Goal: Task Accomplishment & Management: Use online tool/utility

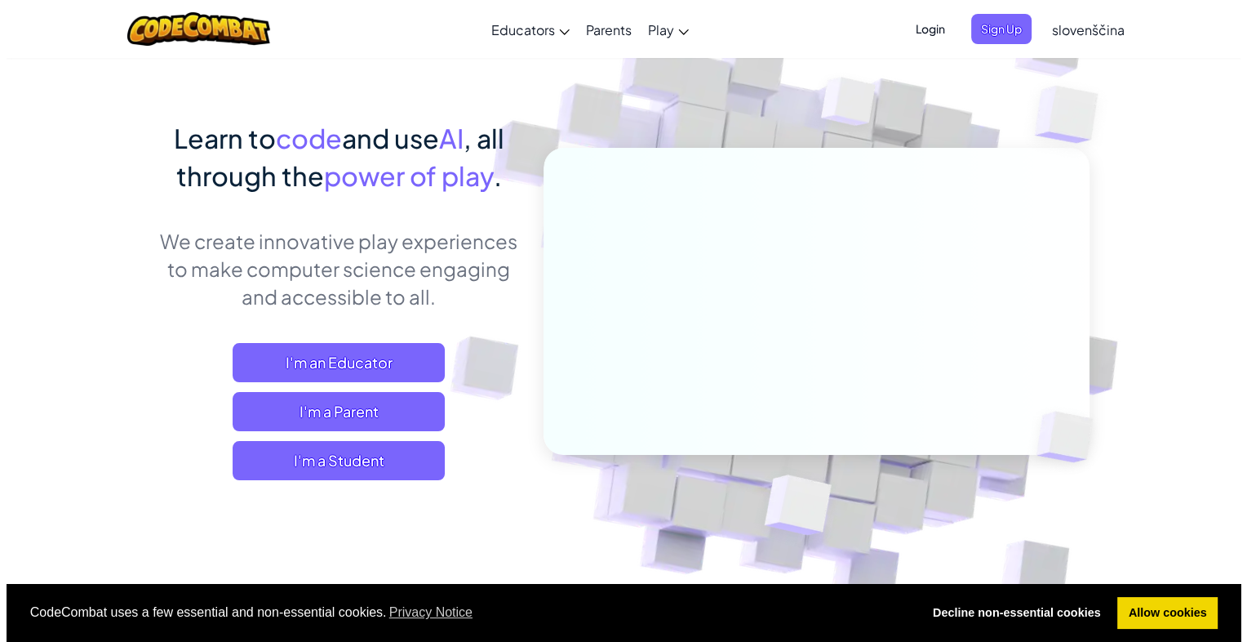
scroll to position [78, 0]
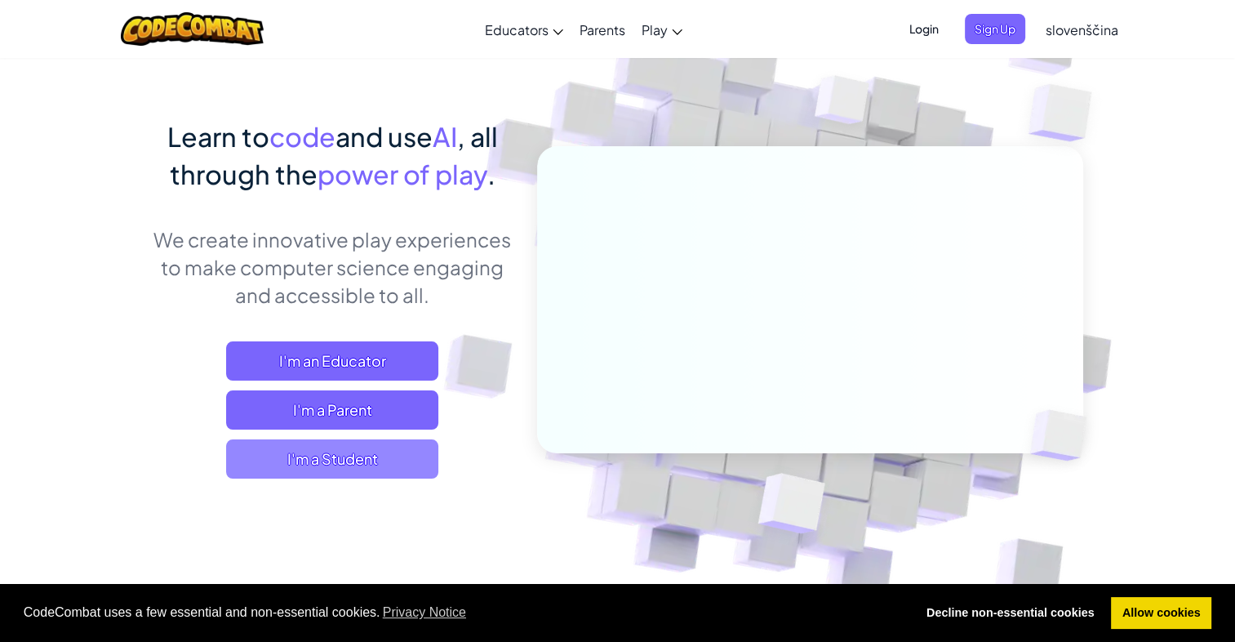
click at [385, 447] on span "I'm a Student" at bounding box center [332, 458] width 212 height 39
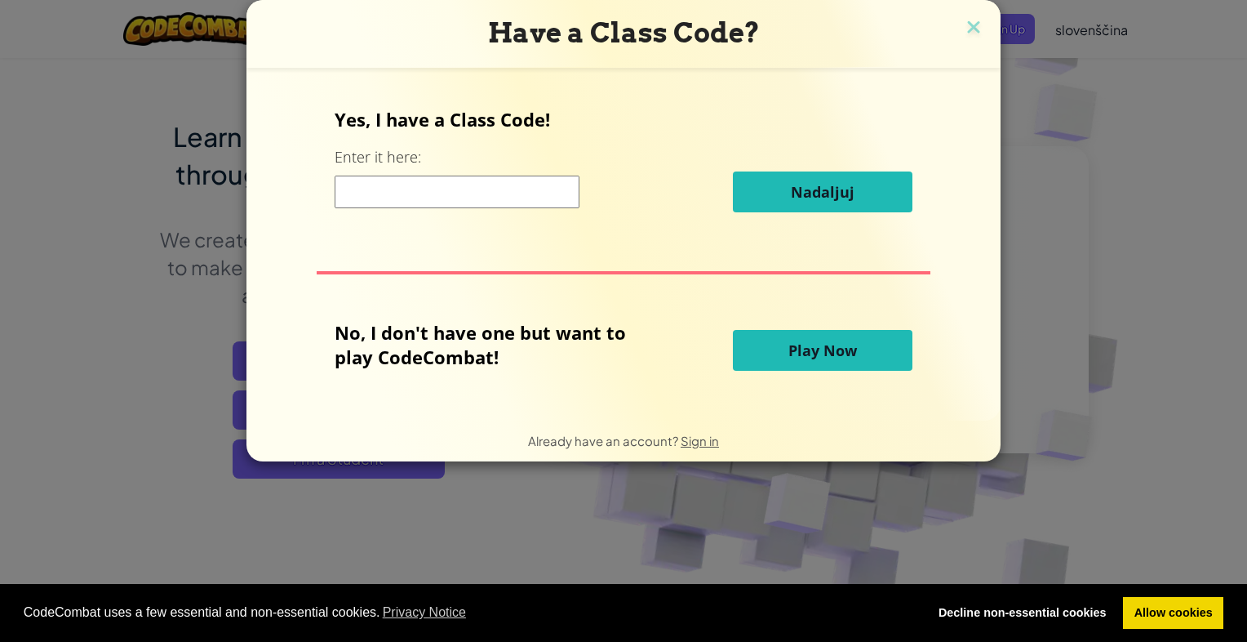
click at [421, 204] on input at bounding box center [457, 191] width 245 height 33
click at [793, 348] on span "Play Now" at bounding box center [822, 350] width 69 height 20
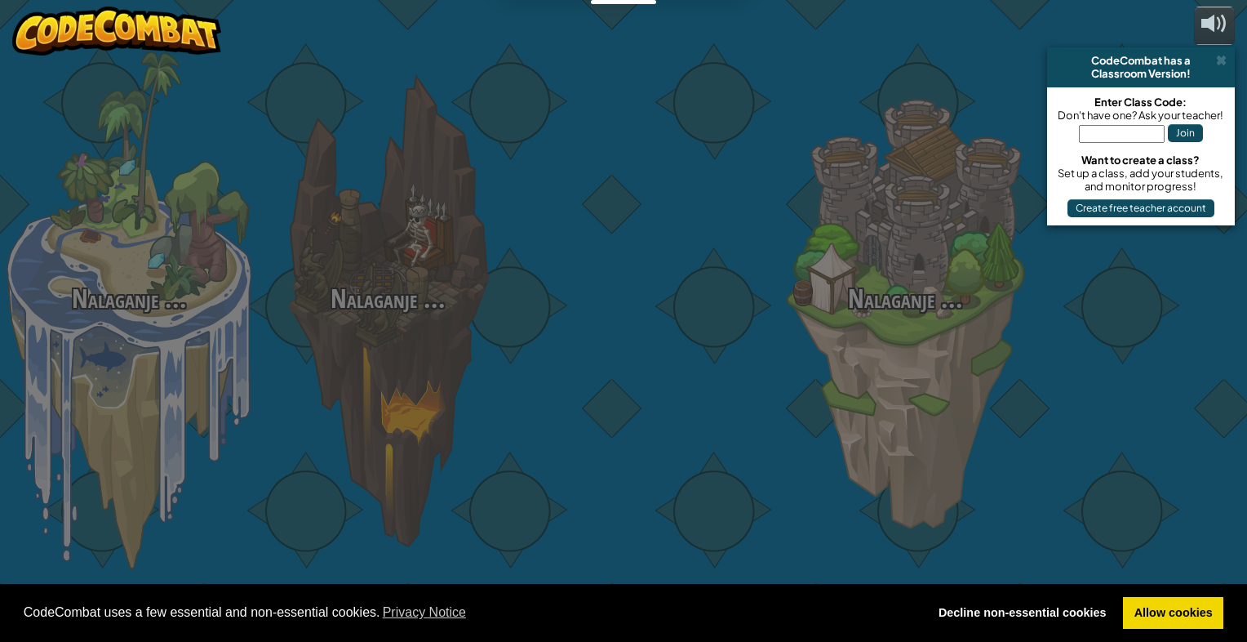
select select "sl"
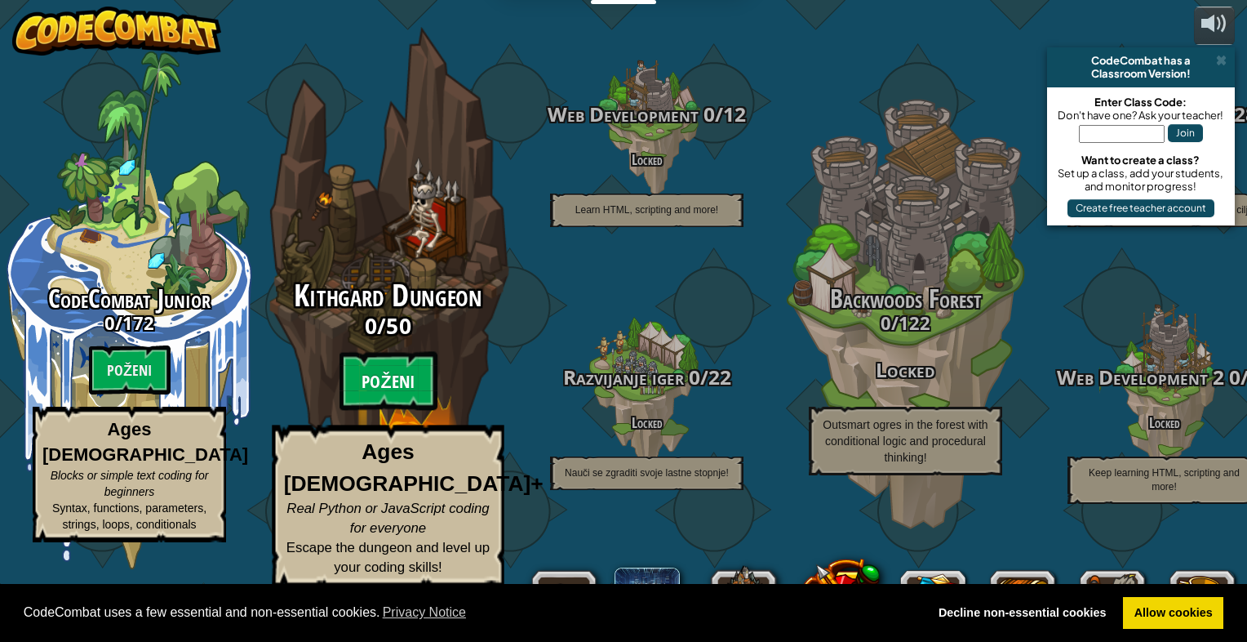
click at [401, 411] on btn "Poženi" at bounding box center [389, 381] width 98 height 59
select select "sl"
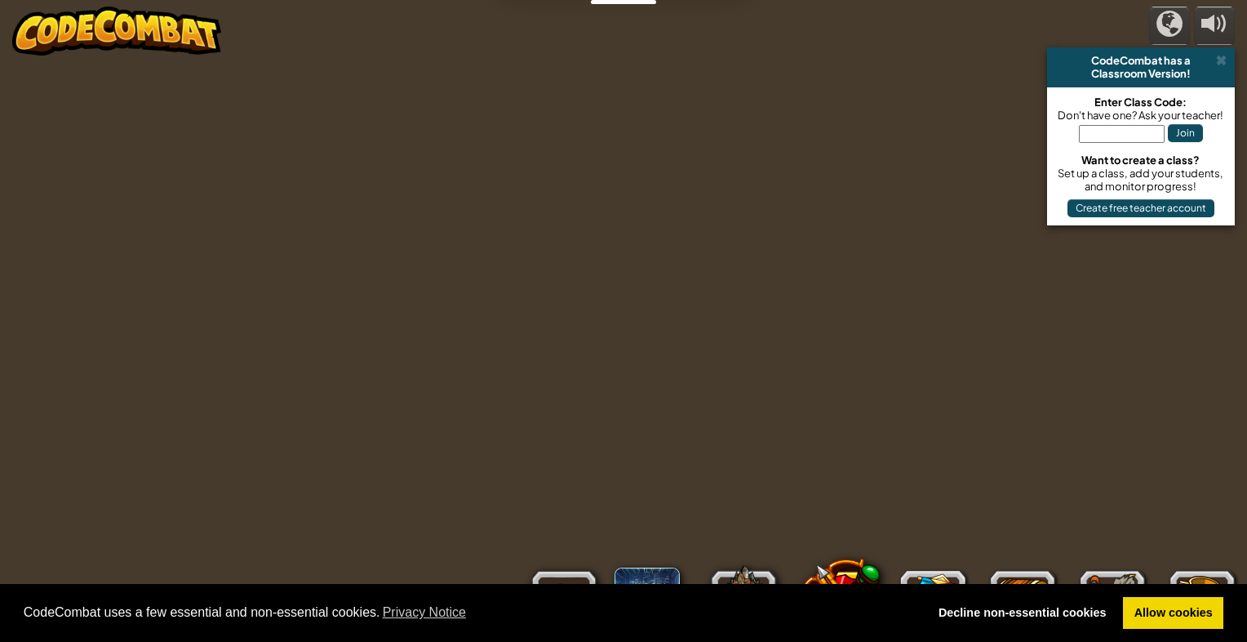
select select "sl"
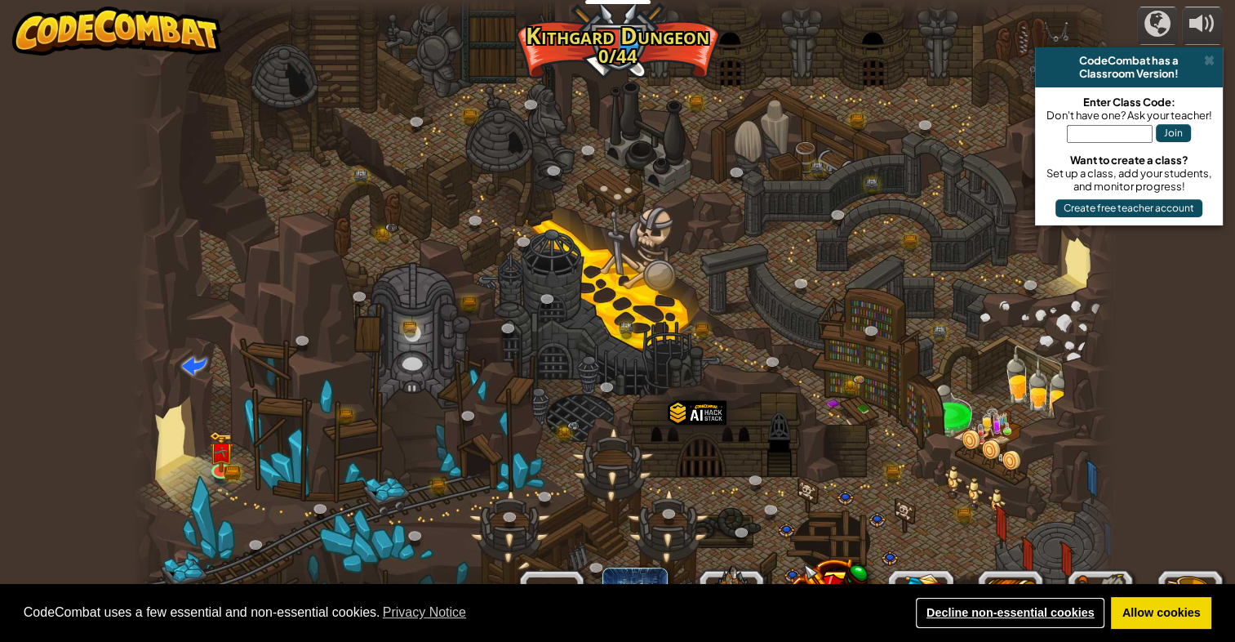
click at [1063, 601] on link "Decline non-essential cookies" at bounding box center [1010, 613] width 190 height 33
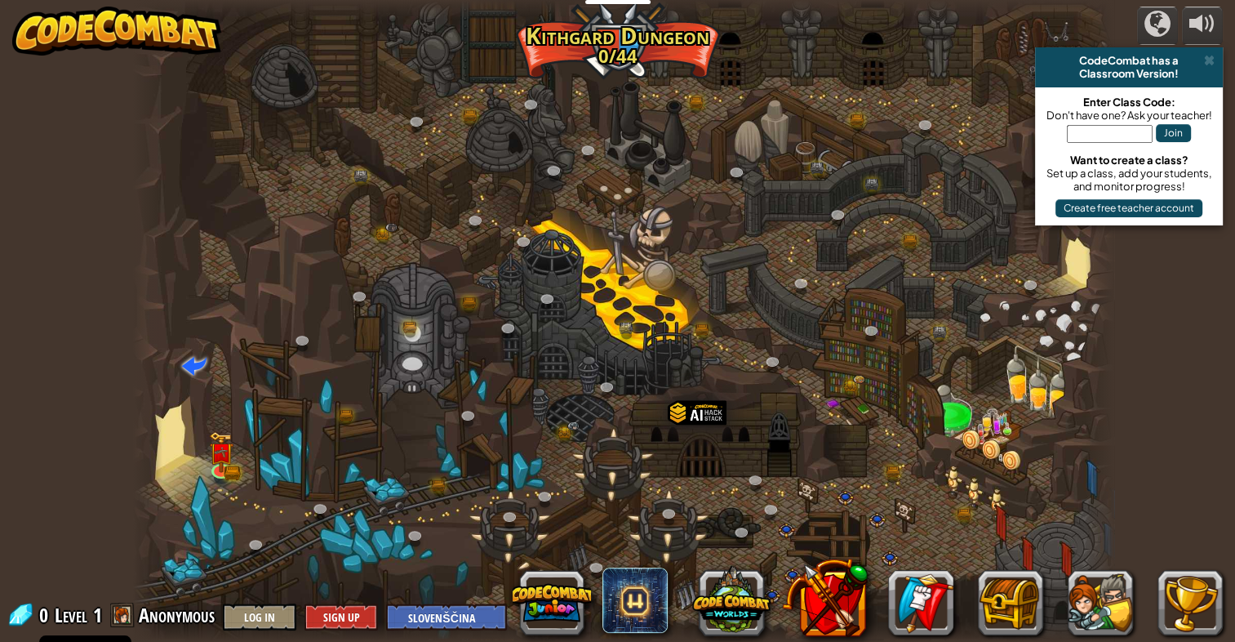
select select "sl"
click at [1205, 56] on span at bounding box center [1209, 60] width 11 height 13
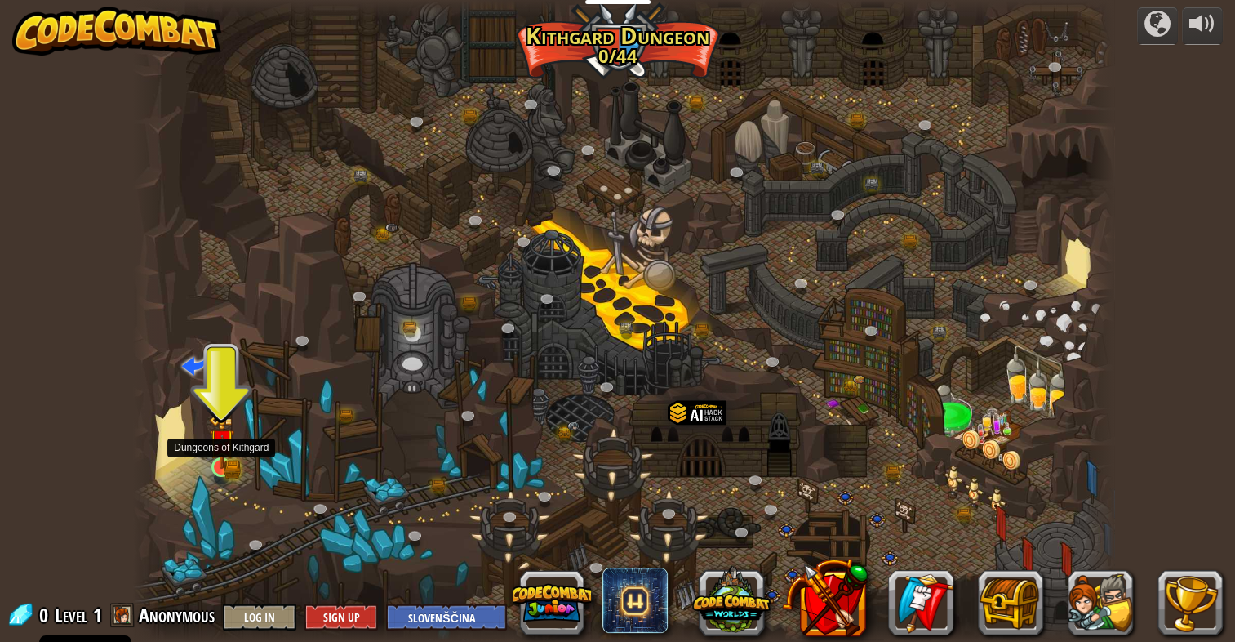
click at [229, 458] on img at bounding box center [221, 441] width 25 height 55
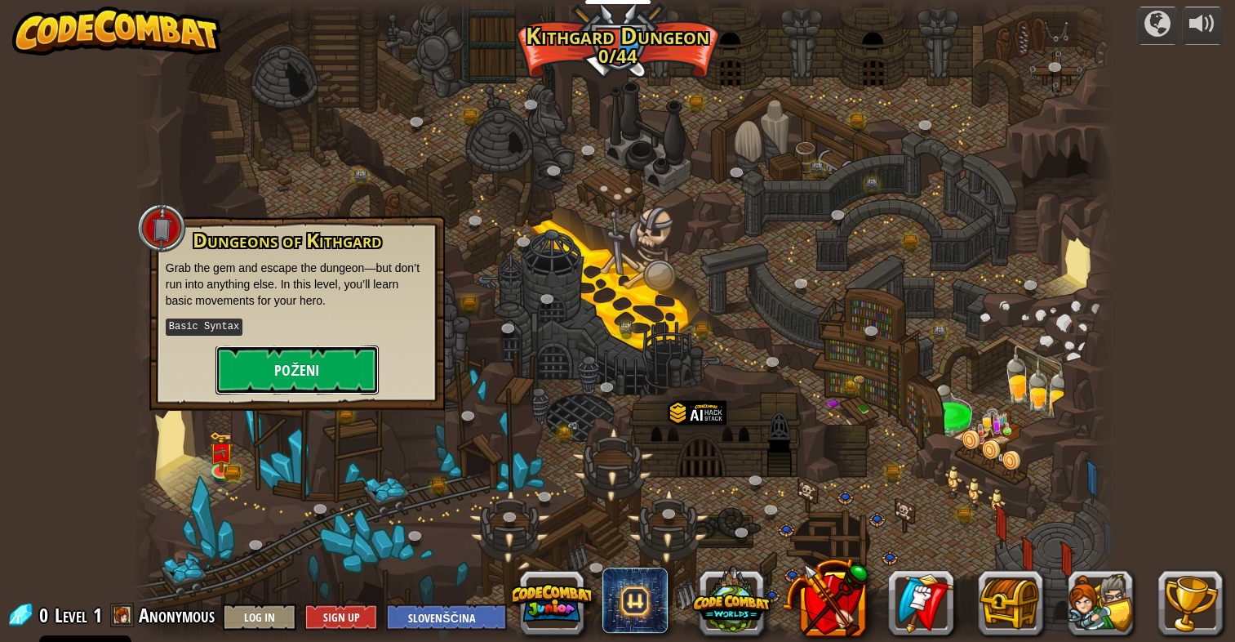
click at [295, 373] on button "Poženi" at bounding box center [296, 369] width 163 height 49
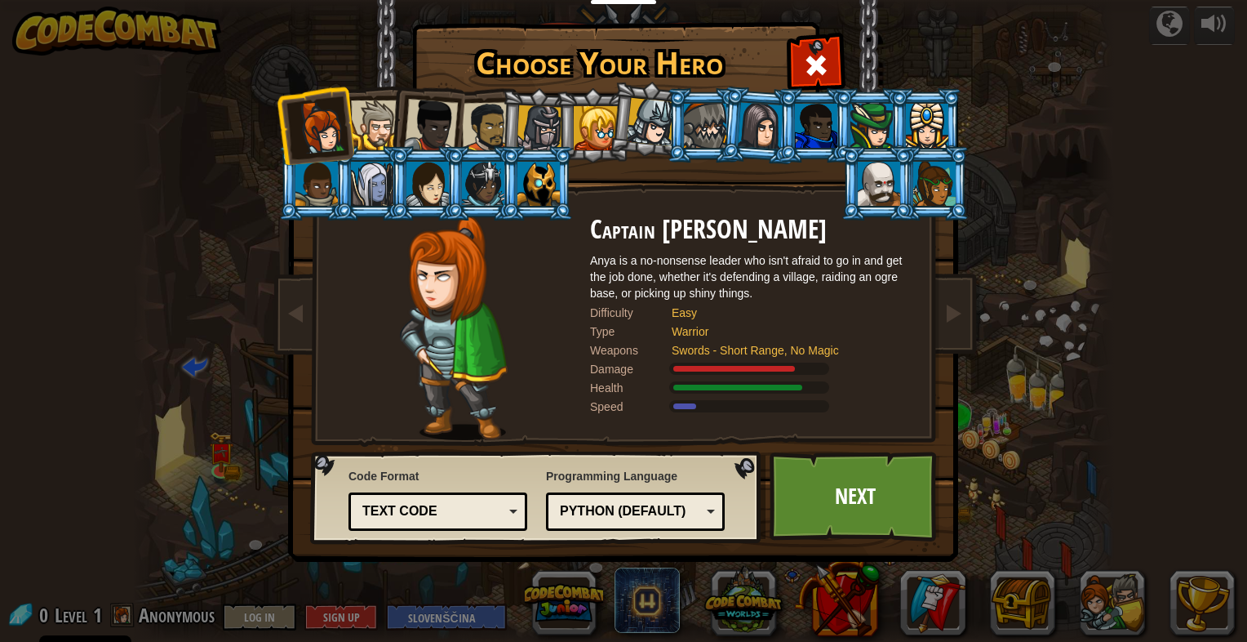
click at [433, 503] on div "Text code" at bounding box center [432, 511] width 141 height 19
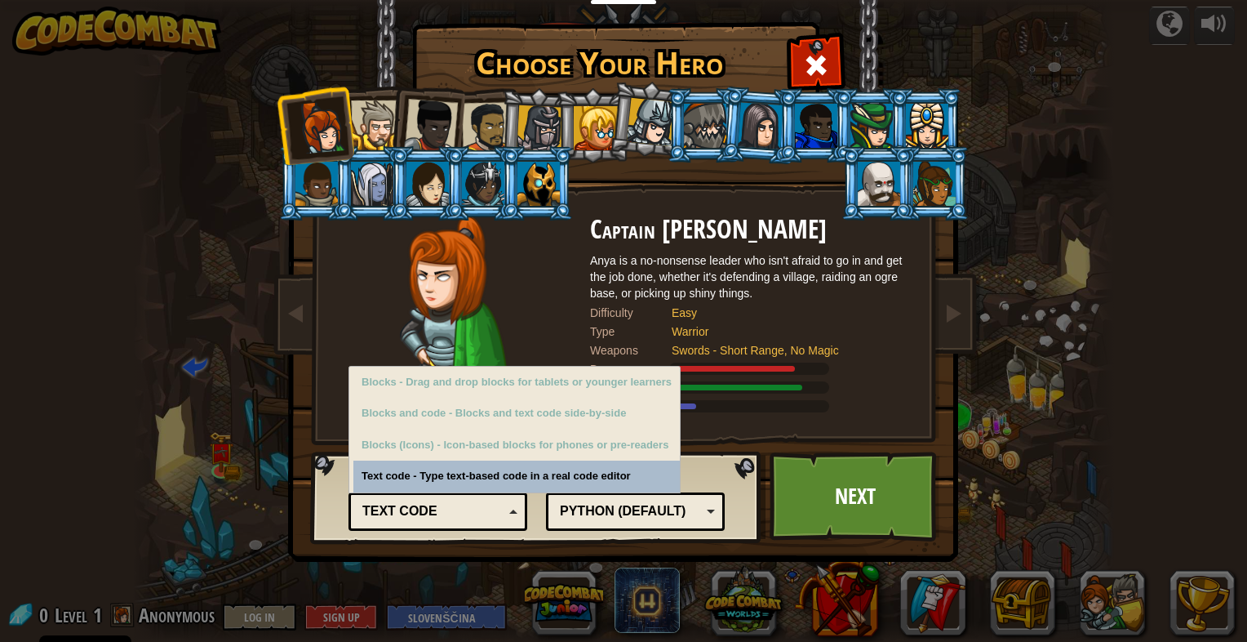
click at [433, 503] on div "Text code" at bounding box center [432, 511] width 141 height 19
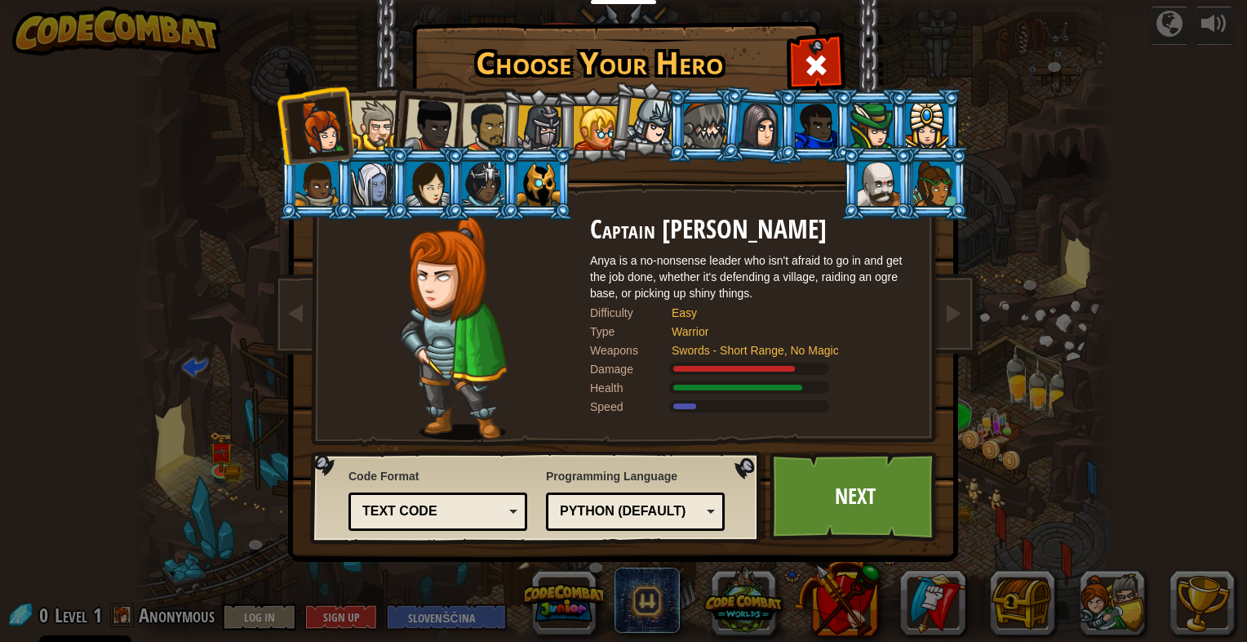
click at [391, 130] on li at bounding box center [426, 122] width 80 height 80
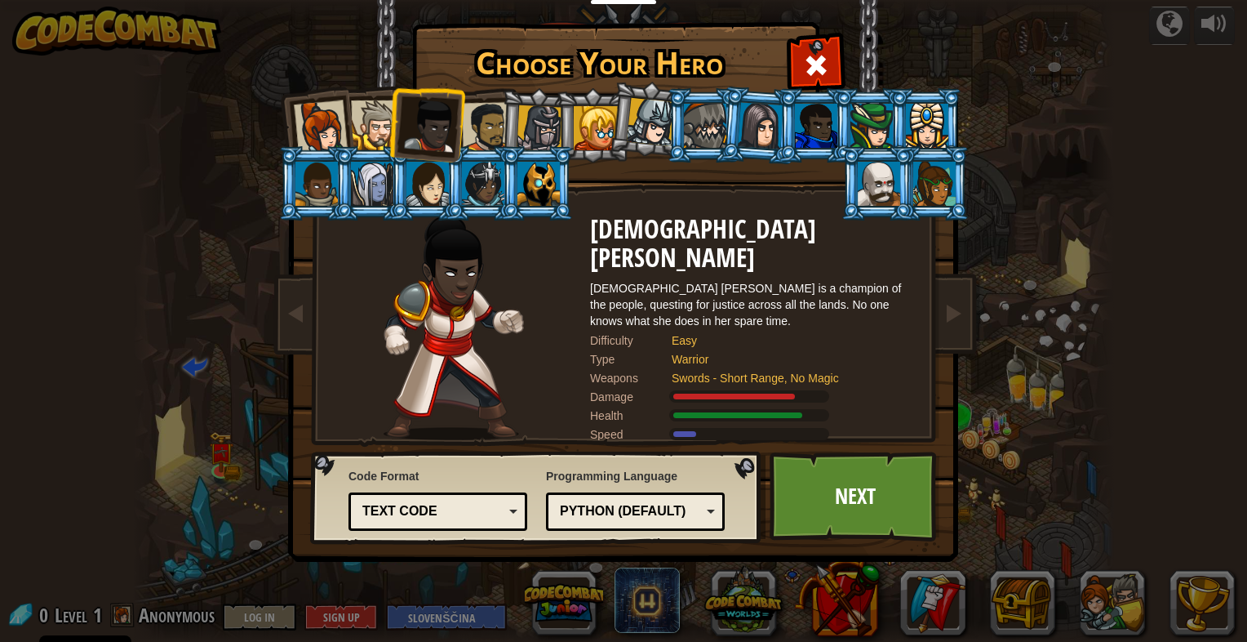
click at [656, 517] on div "Python (Default)" at bounding box center [630, 511] width 141 height 19
click at [806, 513] on link "Next" at bounding box center [855, 496] width 171 height 90
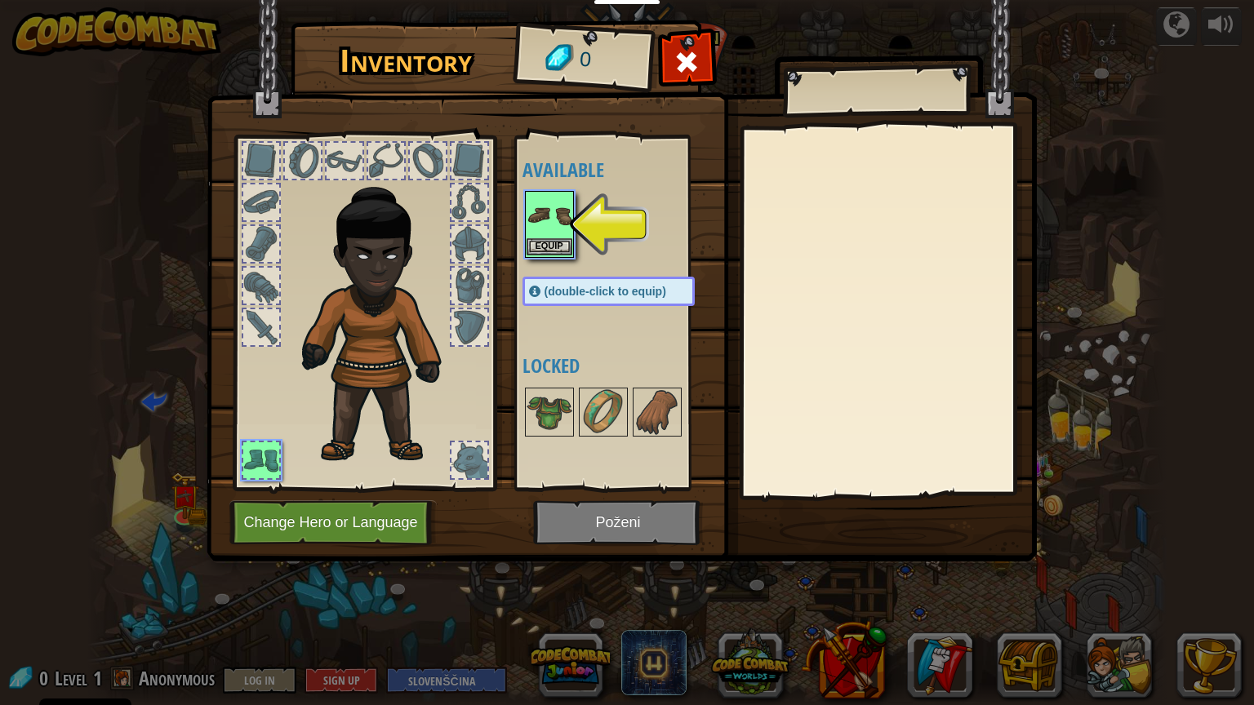
click at [564, 215] on img at bounding box center [549, 216] width 46 height 46
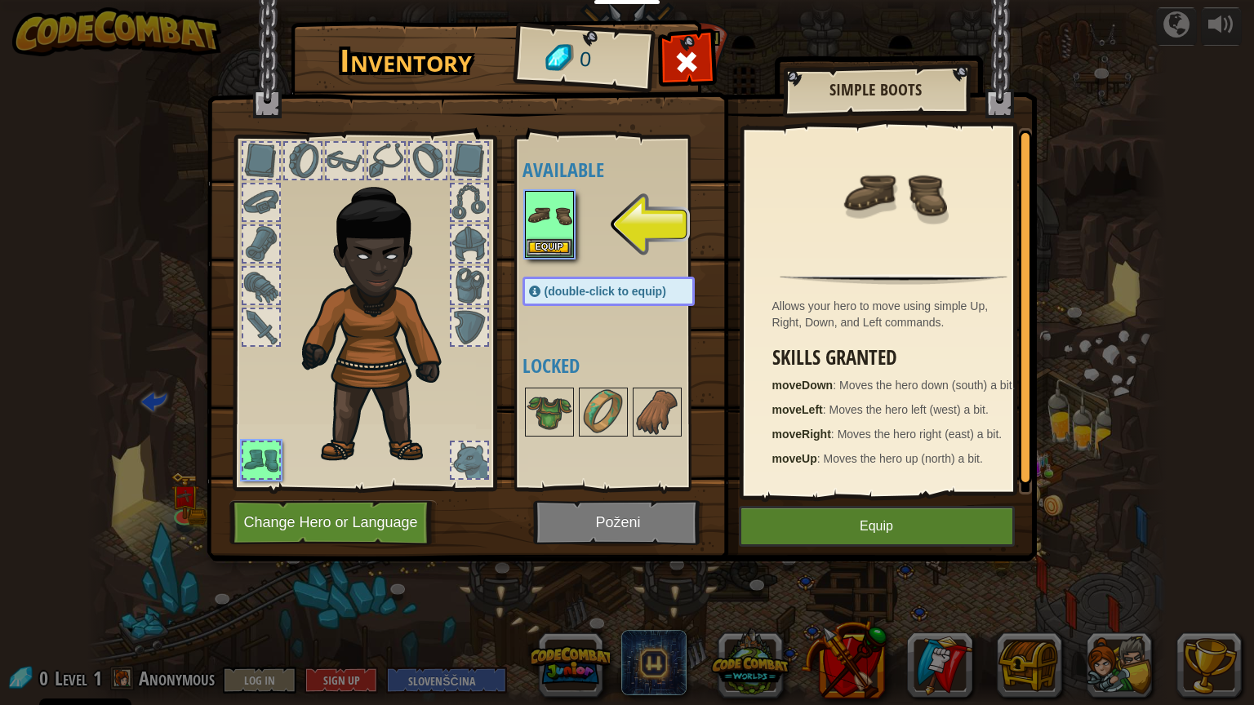
scroll to position [5, 0]
click at [853, 535] on button "Equip" at bounding box center [877, 526] width 276 height 41
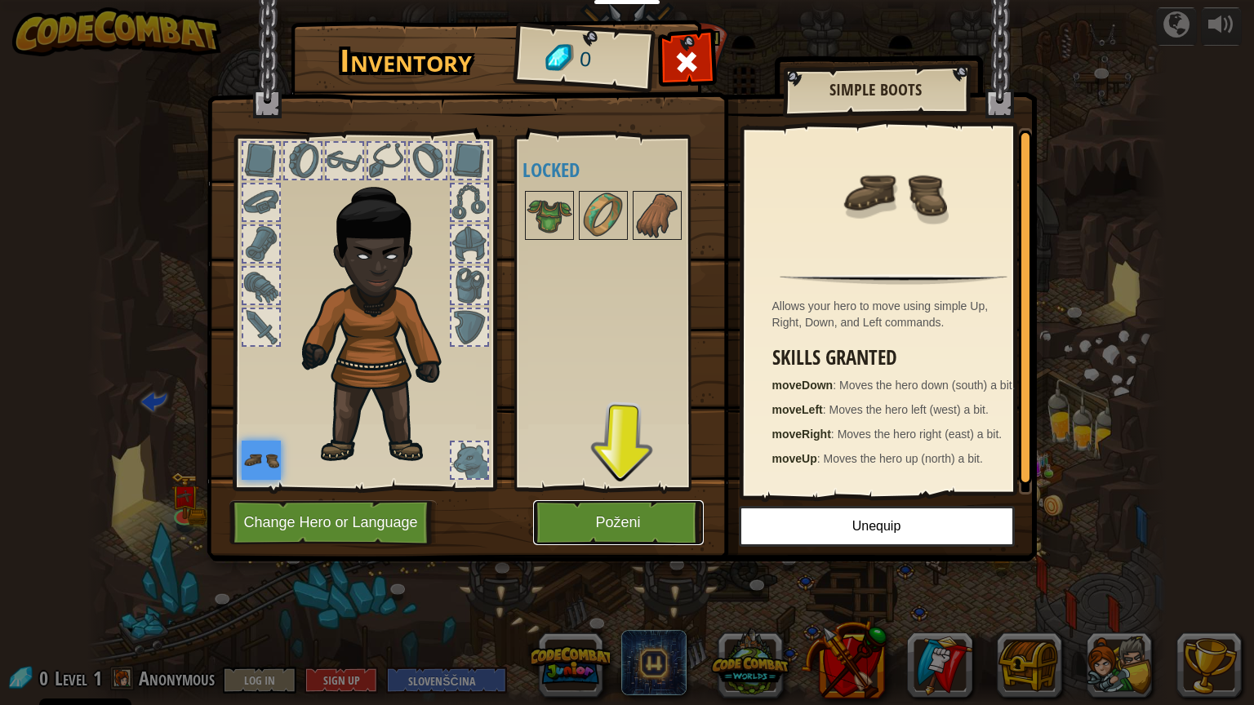
click at [620, 508] on button "Poženi" at bounding box center [618, 522] width 171 height 45
click at [617, 524] on button "Poženi" at bounding box center [618, 522] width 171 height 45
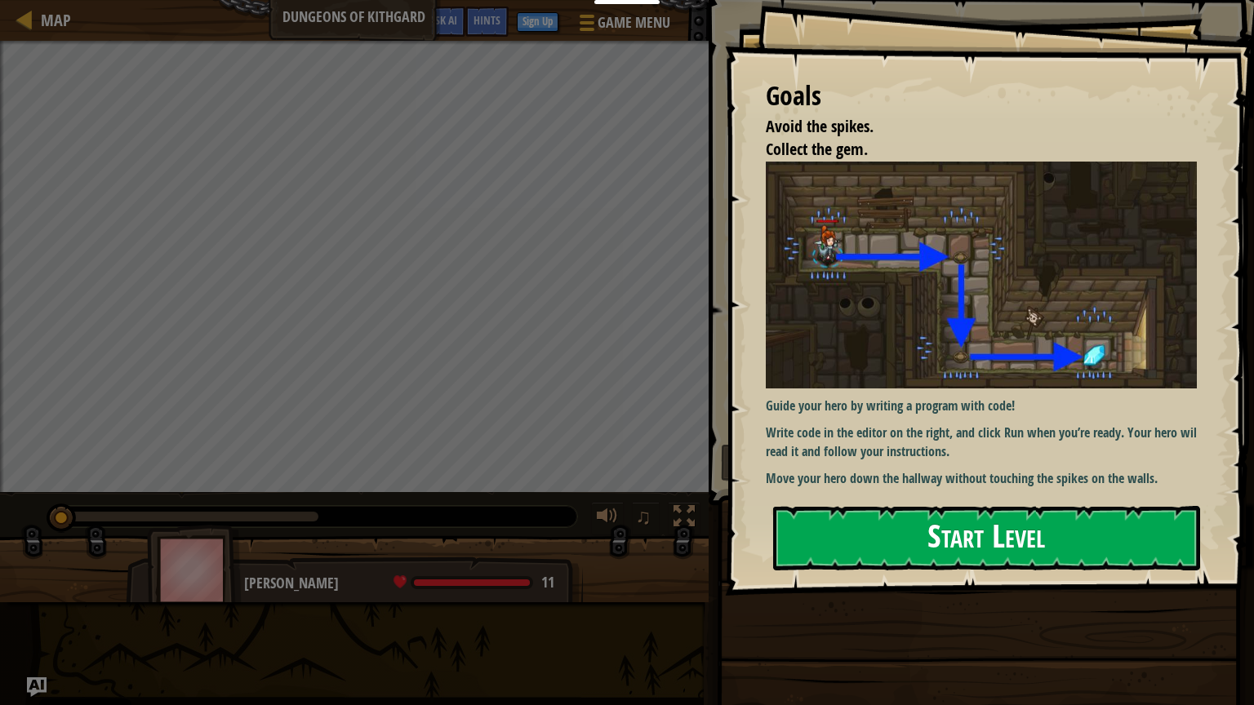
click at [926, 547] on button "Start Level" at bounding box center [986, 538] width 427 height 64
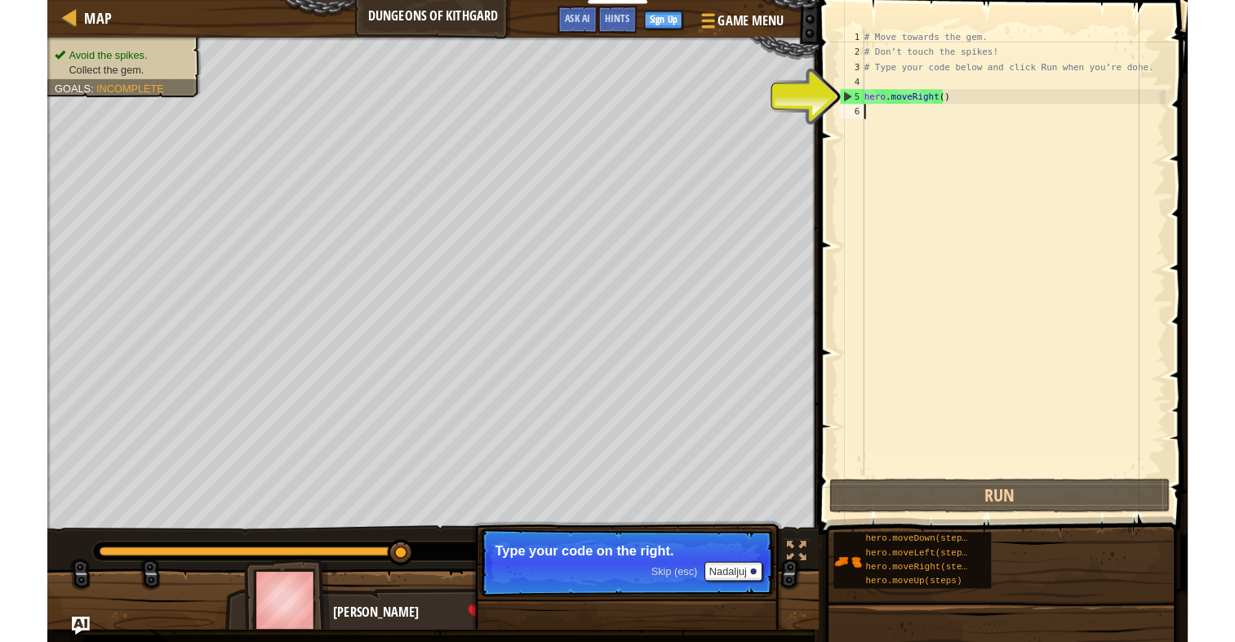
scroll to position [7, 0]
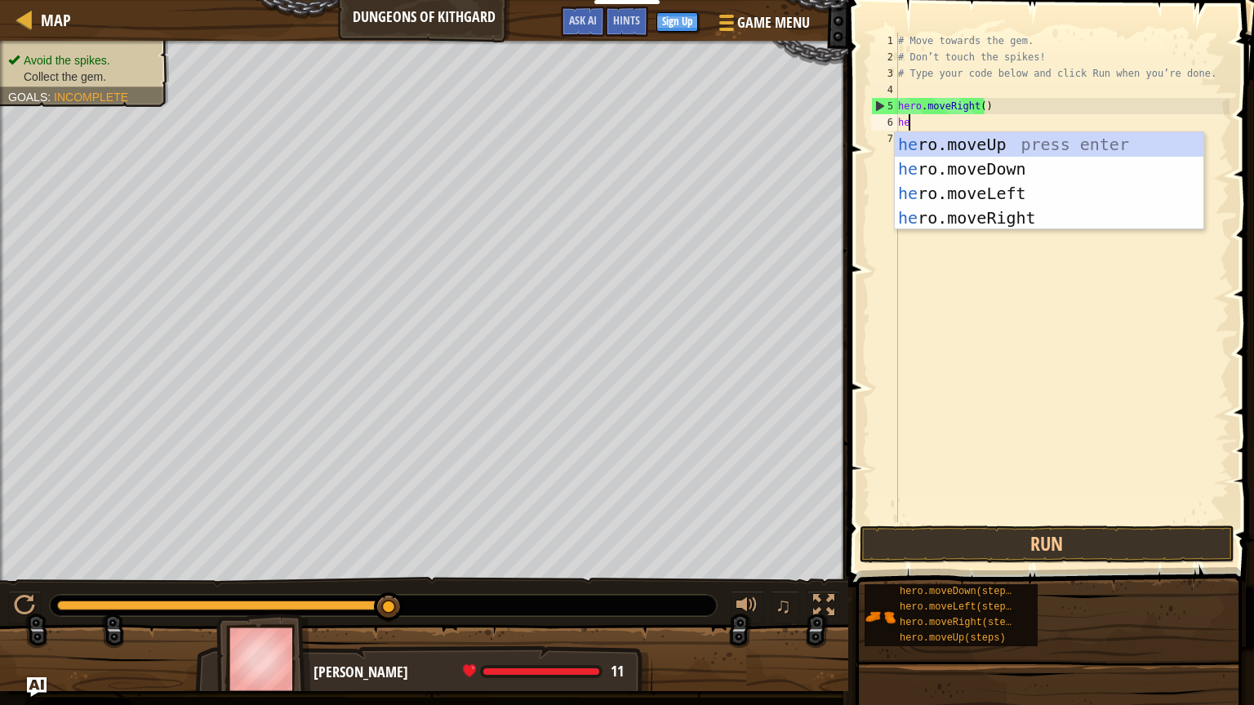
type textarea "her"
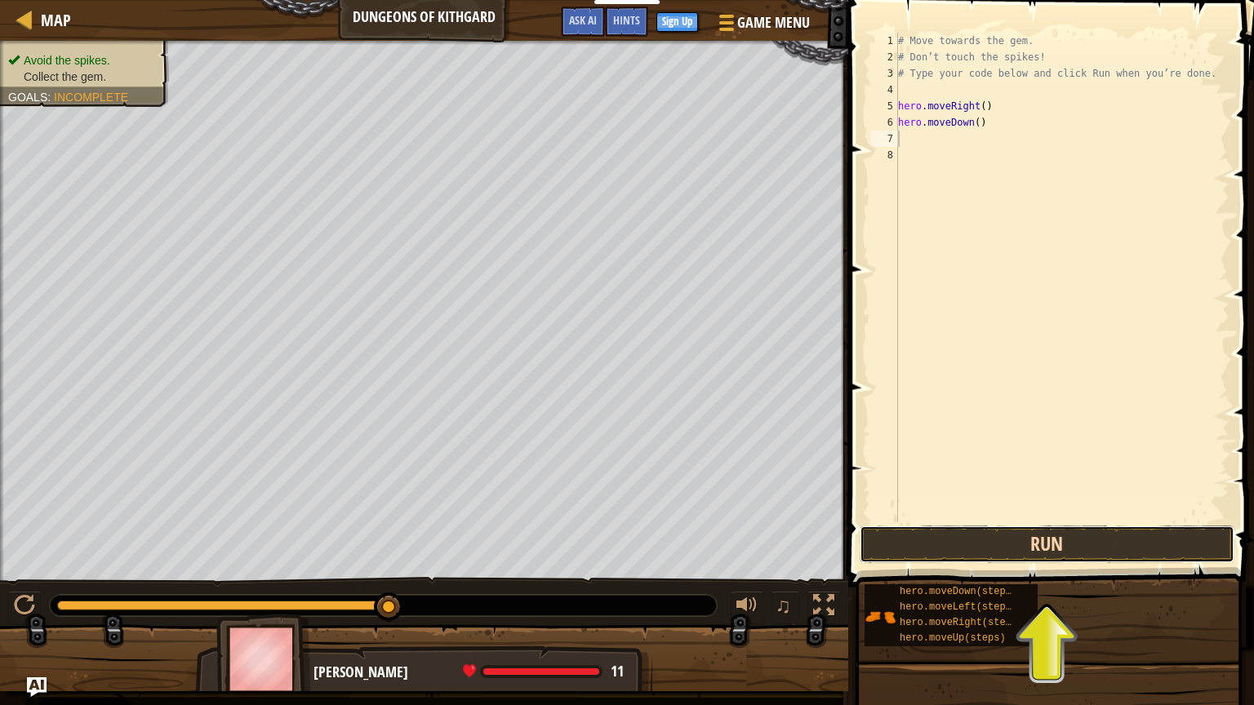
click at [1050, 528] on button "Run" at bounding box center [1046, 545] width 375 height 38
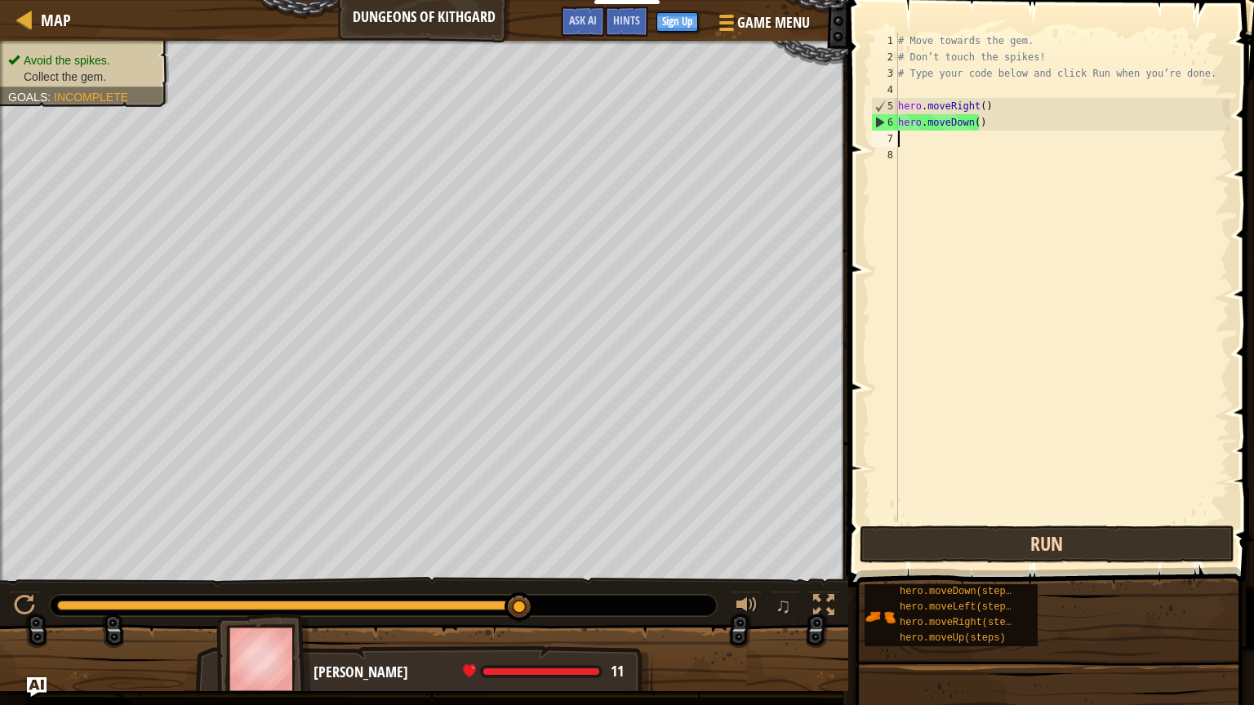
type textarea "mo"
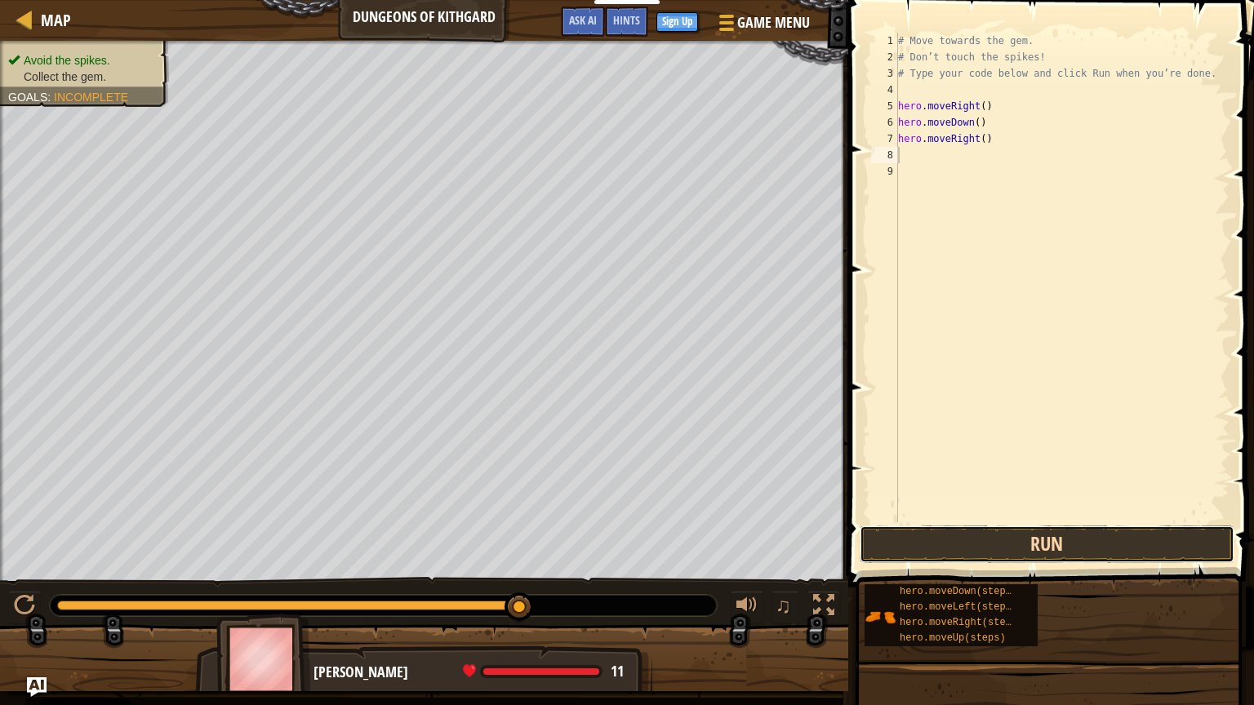
click at [1123, 544] on button "Run" at bounding box center [1046, 545] width 375 height 38
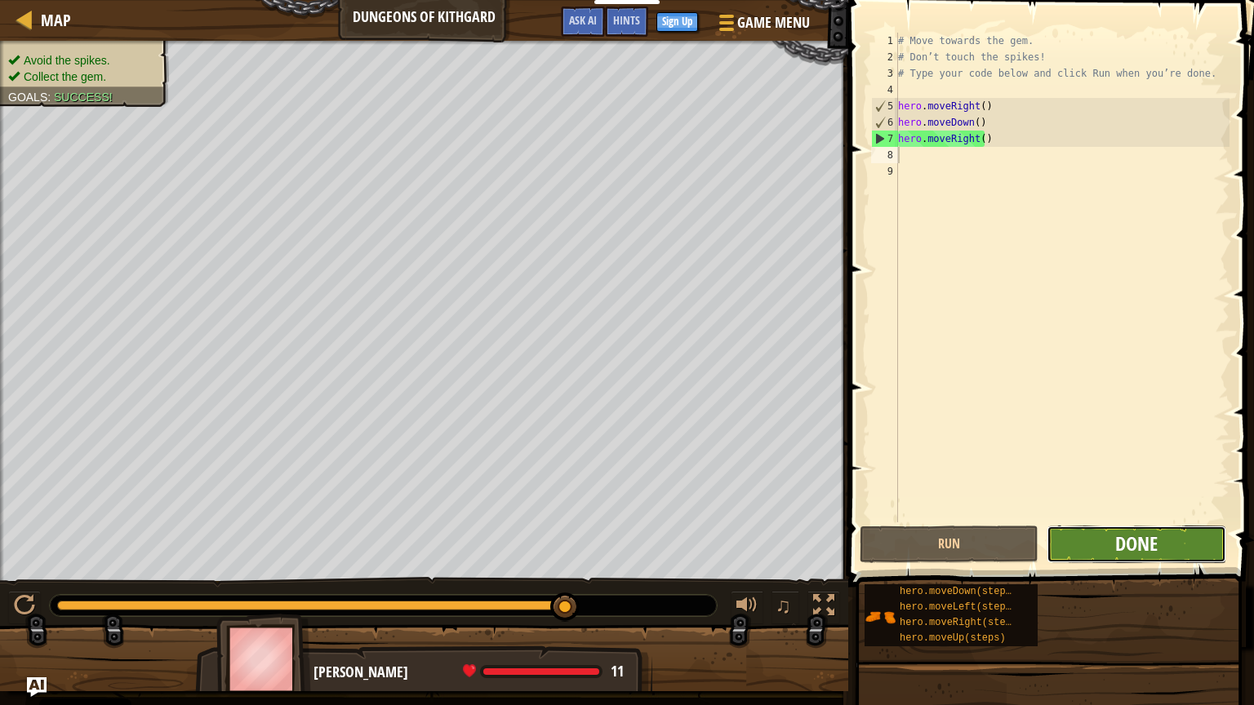
click at [1126, 544] on span "Done" at bounding box center [1136, 544] width 42 height 26
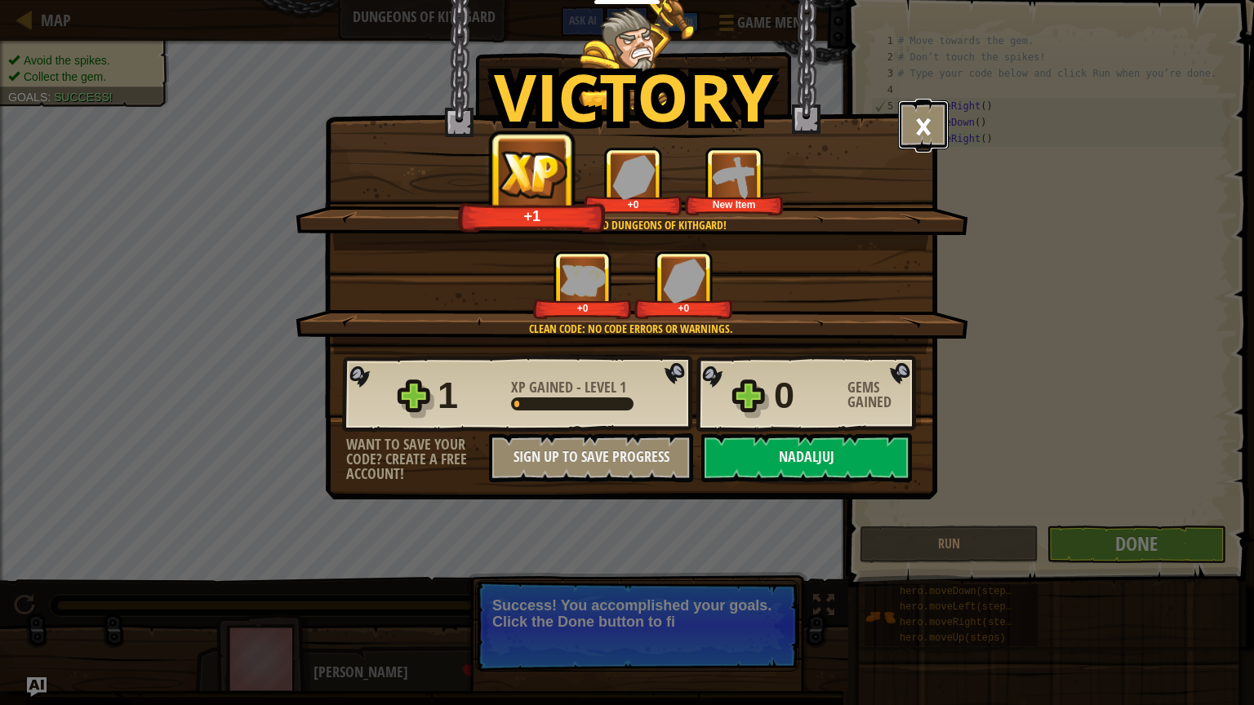
click at [940, 140] on button "×" at bounding box center [923, 124] width 51 height 49
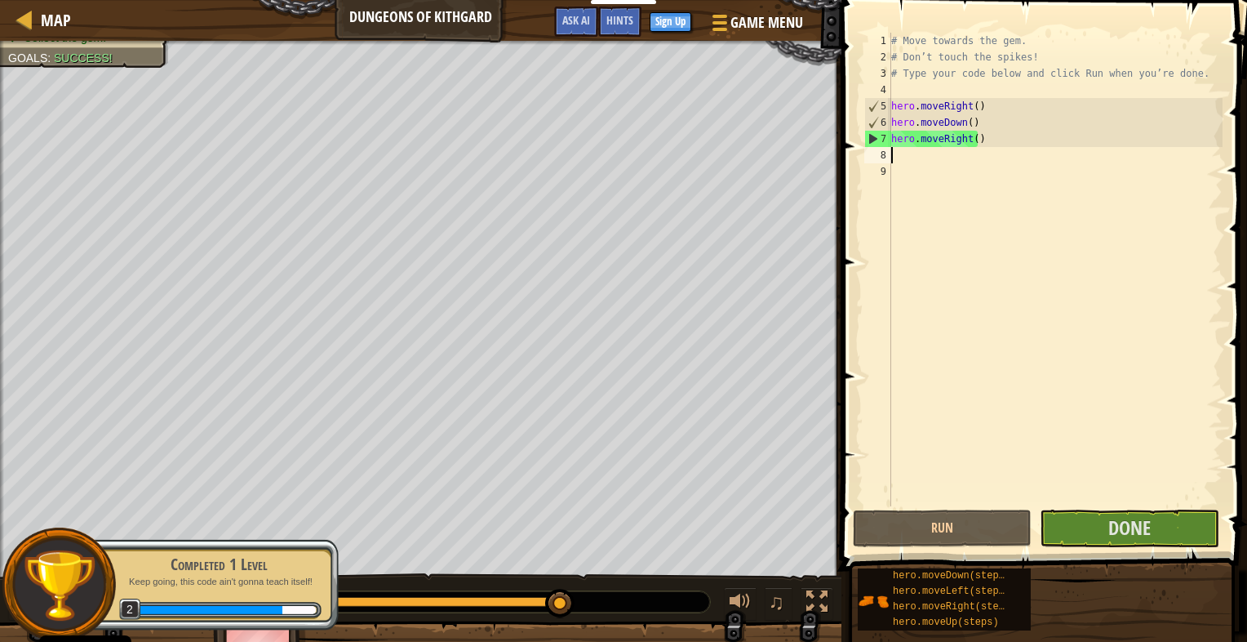
select select "sl"
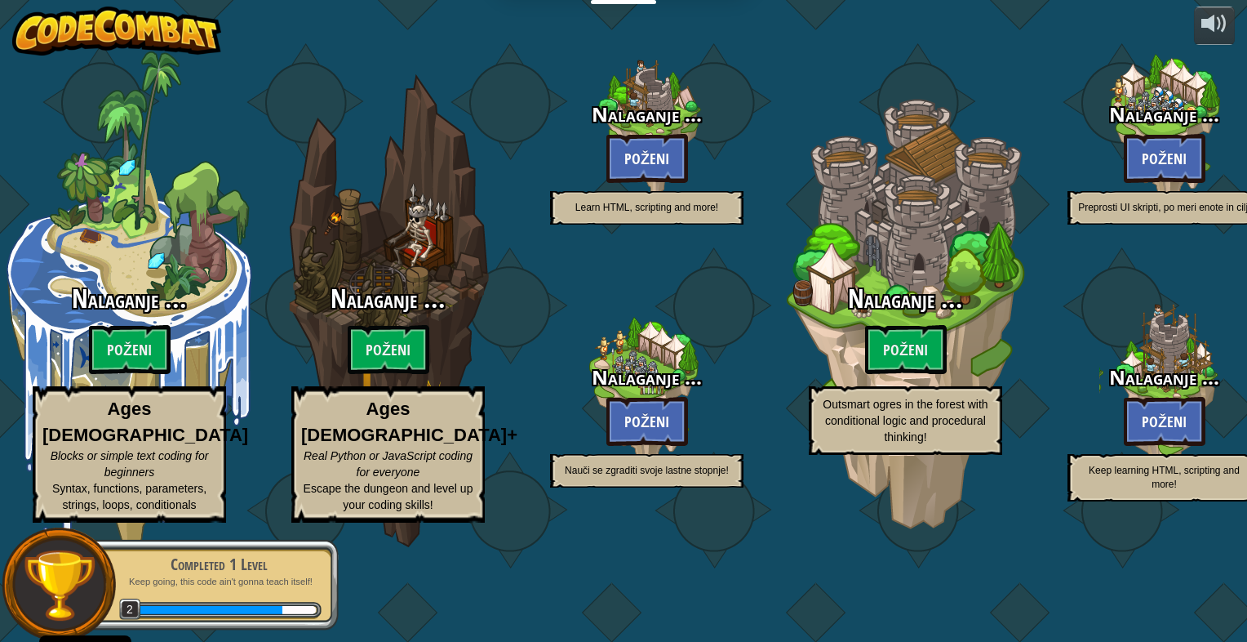
select select "sl"
